Goal: Check status

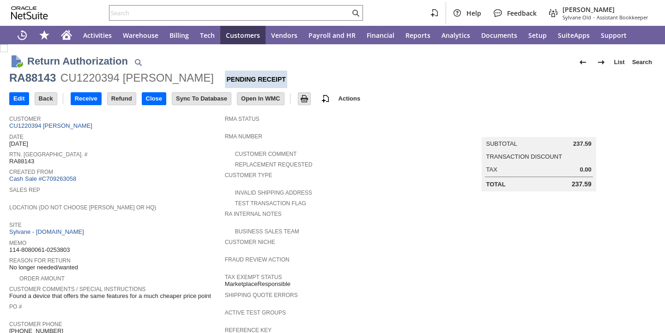
click at [207, 172] on span "Created From" at bounding box center [114, 170] width 211 height 9
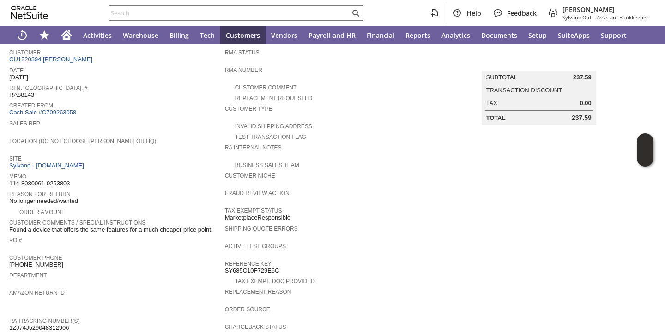
scroll to position [341, 0]
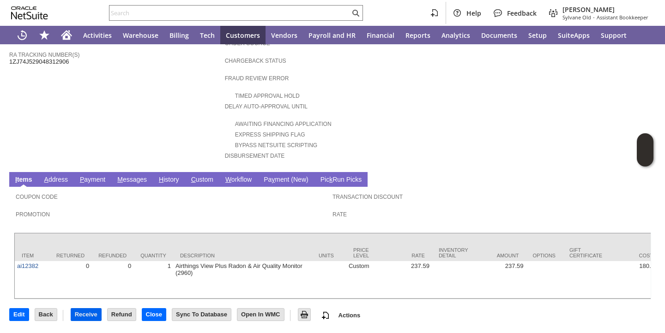
click at [86, 316] on input "Receive" at bounding box center [86, 315] width 30 height 12
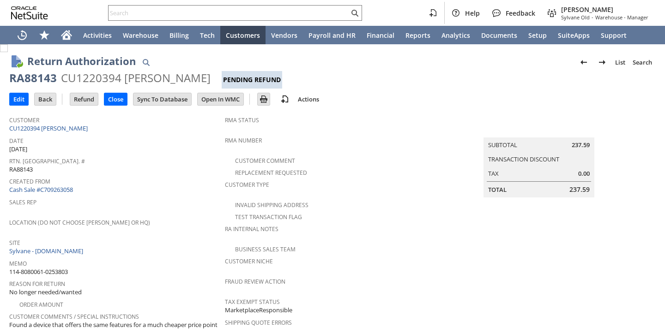
click at [162, 142] on span "Date" at bounding box center [114, 139] width 211 height 11
